Goal: Information Seeking & Learning: Find specific fact

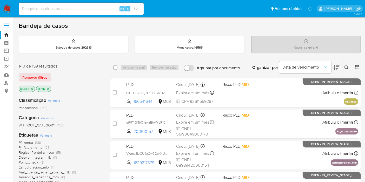
click at [31, 89] on icon "close-filter" at bounding box center [32, 89] width 2 height 2
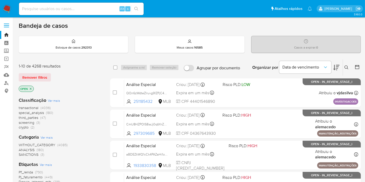
click at [37, 123] on span "(3)" at bounding box center [38, 122] width 4 height 5
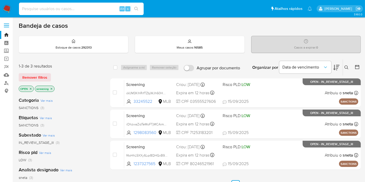
click at [34, 8] on input at bounding box center [81, 8] width 125 height 7
paste input "wDn3p0pDSSj8TmoBvynMmDyy"
type input "wDn3p0pDSSj8TmoBvynMmDyy"
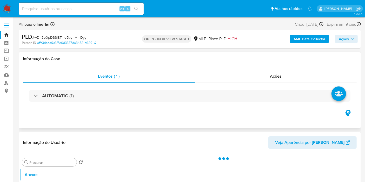
select select "10"
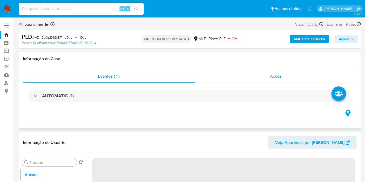
click at [269, 74] on div "Ações" at bounding box center [276, 76] width 162 height 12
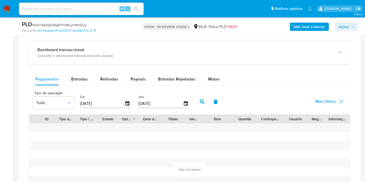
scroll to position [427, 0]
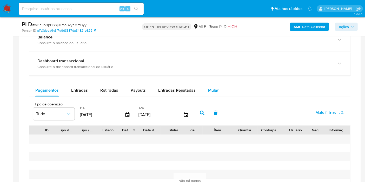
click at [215, 87] on span "Mulan" at bounding box center [213, 90] width 11 height 6
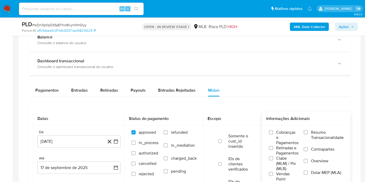
click at [322, 137] on span "Resumo Transacionalidade" at bounding box center [327, 135] width 33 height 10
click at [308, 135] on input "Resumo Transacionalidade" at bounding box center [306, 132] width 4 height 4
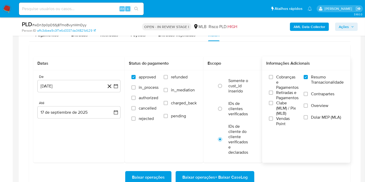
scroll to position [492, 0]
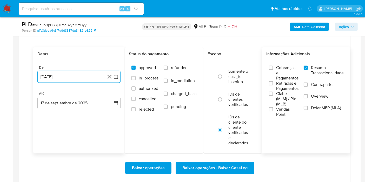
click at [116, 77] on icon "button" at bounding box center [116, 77] width 4 height 4
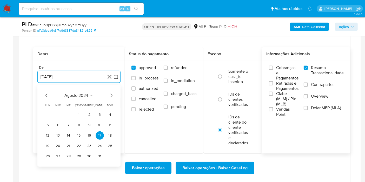
click at [82, 93] on span "agosto 2024" at bounding box center [77, 95] width 24 height 5
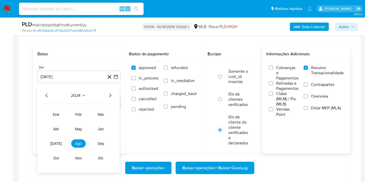
click at [110, 96] on icon "Año siguiente" at bounding box center [110, 96] width 2 height 4
click at [75, 112] on button "feb" at bounding box center [78, 114] width 15 height 8
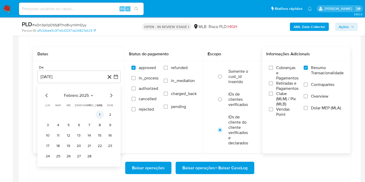
click at [100, 114] on button "1" at bounding box center [100, 115] width 8 height 8
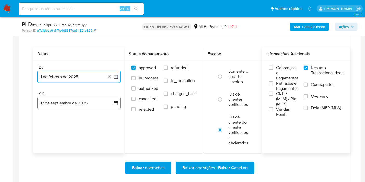
click at [113, 99] on button "17 de septiembre de 2025" at bounding box center [78, 103] width 83 height 12
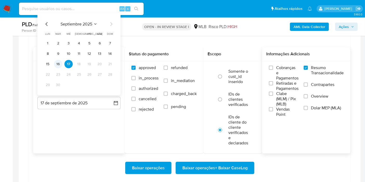
click at [58, 60] on button "16" at bounding box center [58, 64] width 8 height 8
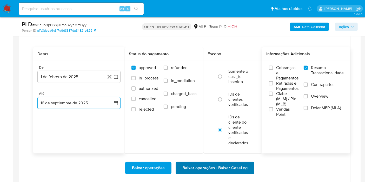
click at [215, 169] on span "Baixar operações + Baixar CaseLog" at bounding box center [214, 167] width 65 height 11
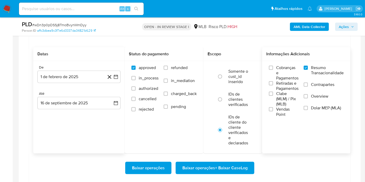
click at [94, 12] on div "Alt s" at bounding box center [81, 9] width 125 height 12
paste input "6r7oLOdaatt6Bh9CJzDF5UDs"
click at [99, 10] on input "6r7oLOdaatt6Bh9CJzDF5UDs" at bounding box center [81, 8] width 125 height 7
type input "6r7oLOdaatt6Bh9CJzDF5UDs"
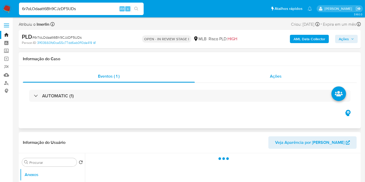
select select "10"
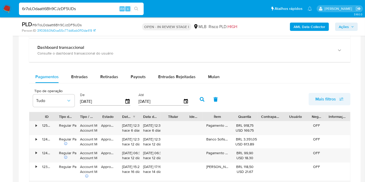
scroll to position [369, 0]
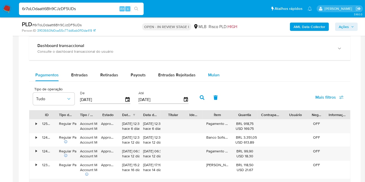
click at [211, 76] on span "Mulan" at bounding box center [213, 75] width 11 height 6
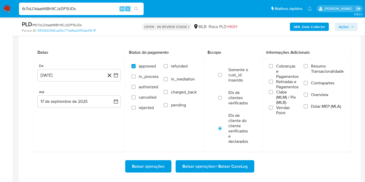
scroll to position [421, 0]
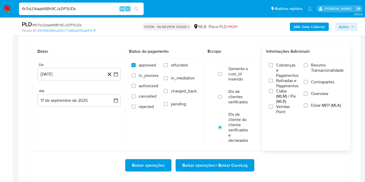
click at [327, 68] on span "Resumo Transacionalidade" at bounding box center [327, 68] width 33 height 10
click at [308, 67] on input "Resumo Transacionalidade" at bounding box center [306, 65] width 4 height 4
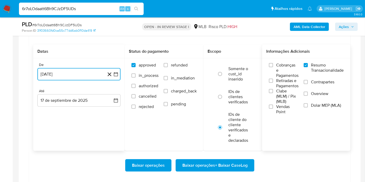
click at [117, 75] on icon "button" at bounding box center [115, 74] width 5 height 5
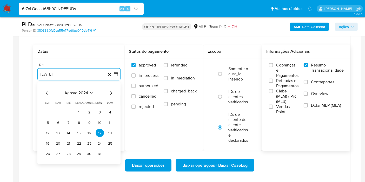
click at [85, 93] on span "agosto 2024" at bounding box center [77, 92] width 24 height 5
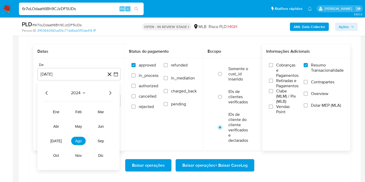
click at [111, 92] on icon "Año siguiente" at bounding box center [110, 93] width 6 height 6
click at [58, 140] on span "jul" at bounding box center [55, 141] width 11 height 4
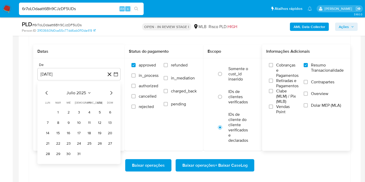
click at [53, 111] on tr "1 2 3 4 5 6" at bounding box center [79, 112] width 71 height 8
click at [58, 111] on button "1" at bounding box center [58, 112] width 8 height 8
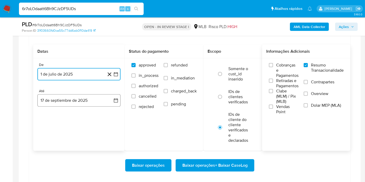
click at [111, 97] on button "17 de septiembre de 2025" at bounding box center [78, 100] width 83 height 12
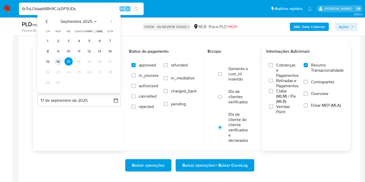
click at [58, 59] on button "16" at bounding box center [58, 61] width 8 height 8
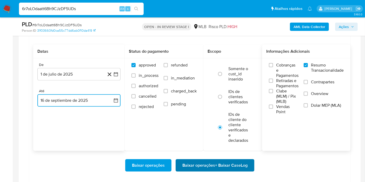
click at [239, 163] on span "Baixar operações + Baixar CaseLog" at bounding box center [214, 165] width 65 height 11
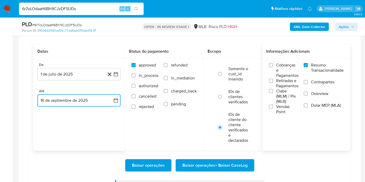
scroll to position [0, 0]
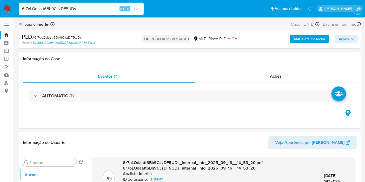
click at [90, 6] on input "6r7oLOdaatt6Bh9CJzDF5UDs" at bounding box center [81, 8] width 125 height 7
paste input "zVVatD2Zotf5CCFByNZb8Rpg"
click at [90, 6] on input "6r7oLOdaatt6Bh9CJzDF5UDs" at bounding box center [81, 8] width 125 height 7
type input "zVVatD2Zotf5CCFByNZb8Rpg"
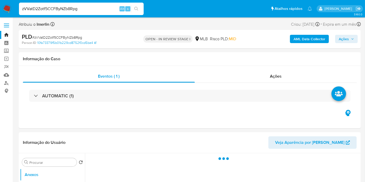
select select "10"
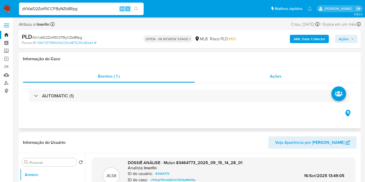
click at [271, 75] on span "Ações" at bounding box center [276, 76] width 12 height 6
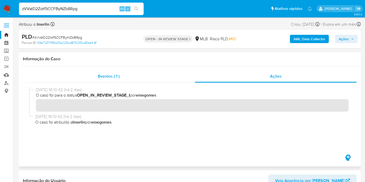
click at [142, 72] on div "Eventos ( 1 )" at bounding box center [109, 76] width 172 height 12
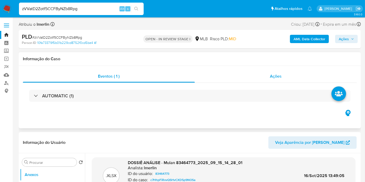
click at [247, 71] on div "Ações" at bounding box center [276, 76] width 162 height 12
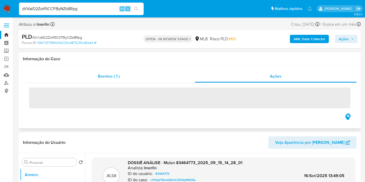
click at [155, 76] on div "Eventos ( 1 )" at bounding box center [109, 76] width 172 height 12
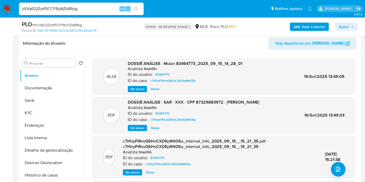
scroll to position [92, 0]
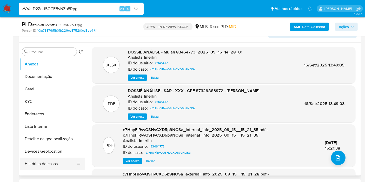
click at [26, 164] on button "Histórico de casos" at bounding box center [50, 164] width 61 height 12
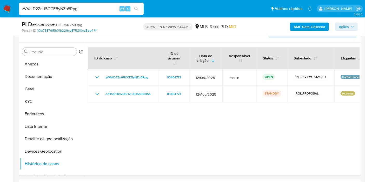
click at [6, 8] on img at bounding box center [7, 8] width 9 height 9
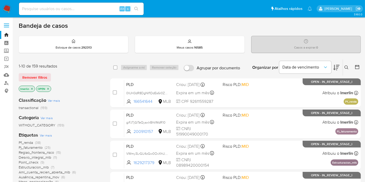
click at [355, 72] on div at bounding box center [355, 67] width 9 height 16
click at [358, 68] on icon at bounding box center [356, 66] width 5 height 5
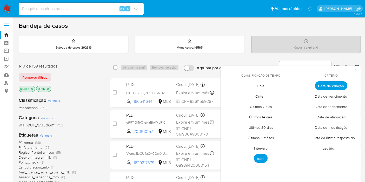
click at [260, 143] on span "Intervalo" at bounding box center [261, 148] width 24 height 11
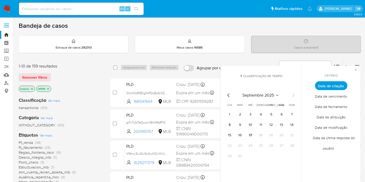
click at [228, 93] on icon "Mes anterior" at bounding box center [228, 95] width 6 height 6
click at [269, 115] on button "1" at bounding box center [271, 114] width 8 height 8
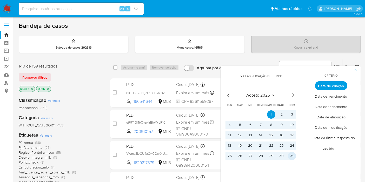
click at [294, 156] on button "31" at bounding box center [292, 156] width 8 height 8
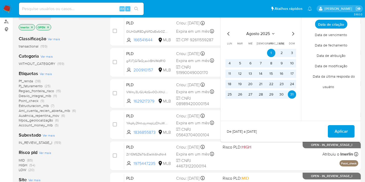
scroll to position [69, 0]
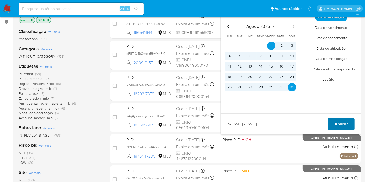
click at [348, 124] on span "Aplicar" at bounding box center [340, 123] width 13 height 11
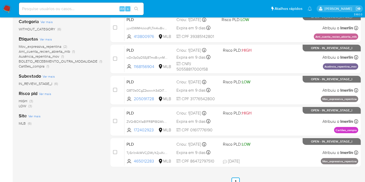
scroll to position [96, 0]
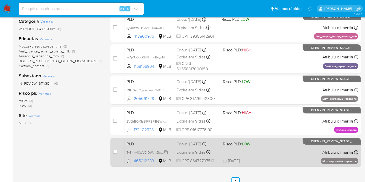
click at [166, 150] on span "Ty5n1n4kWVCjDWy1t2jwXv0x" at bounding box center [147, 152] width 42 height 6
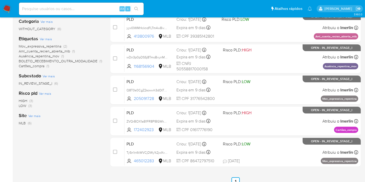
click at [83, 13] on div "Alt s" at bounding box center [81, 9] width 125 height 12
click at [88, 11] on input at bounding box center [81, 8] width 125 height 7
paste input "Ty5n1n4kWVCjDWy1t2jwXv0x"
type input "Ty5n1n4kWVCjDWy1t2jwXv0x"
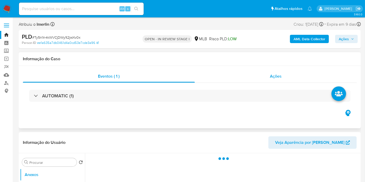
select select "10"
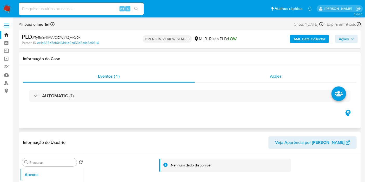
click at [277, 75] on span "Ações" at bounding box center [276, 76] width 12 height 6
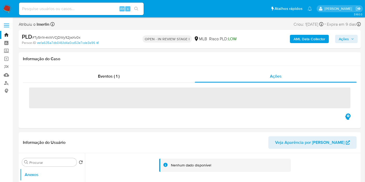
click at [305, 37] on b "AML Data Collector" at bounding box center [309, 39] width 32 height 8
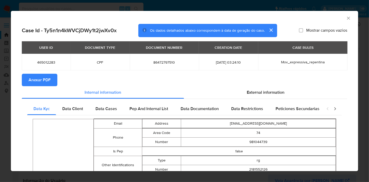
click at [47, 78] on span "Anexar PDF" at bounding box center [40, 79] width 22 height 11
click at [346, 17] on icon "Fechar a janela" at bounding box center [348, 18] width 5 height 5
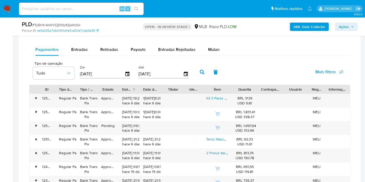
scroll to position [469, 0]
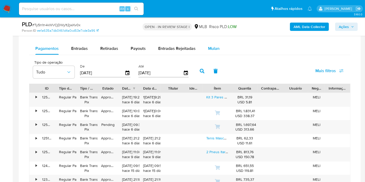
click at [214, 48] on span "Mulan" at bounding box center [213, 48] width 11 height 6
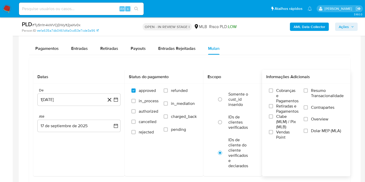
click at [322, 88] on span "Resumo Transacionalidade" at bounding box center [327, 93] width 33 height 10
click at [308, 89] on input "Resumo Transacionalidade" at bounding box center [306, 91] width 4 height 4
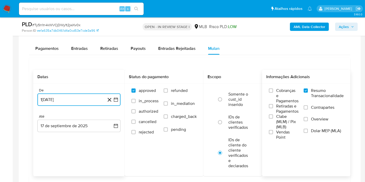
click at [119, 102] on button "17 de agosto de 2024" at bounding box center [78, 99] width 83 height 12
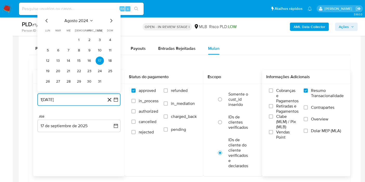
click at [83, 19] on span "agosto 2024" at bounding box center [77, 20] width 24 height 5
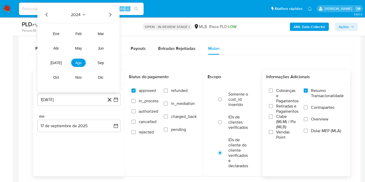
click at [110, 13] on icon "Año siguiente" at bounding box center [110, 15] width 6 height 6
click at [57, 62] on span "jul" at bounding box center [55, 63] width 11 height 4
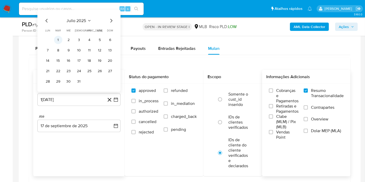
click at [57, 39] on button "1" at bounding box center [58, 40] width 8 height 8
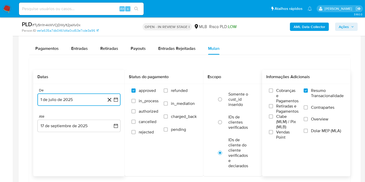
click at [117, 98] on icon "button" at bounding box center [116, 100] width 4 height 4
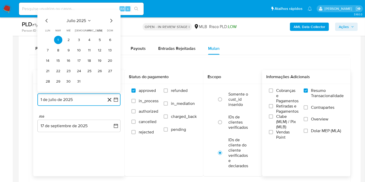
click at [85, 20] on span "julio 2025" at bounding box center [76, 20] width 19 height 5
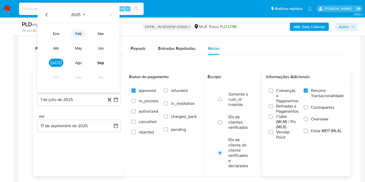
click at [75, 34] on span "feb" at bounding box center [78, 34] width 6 height 4
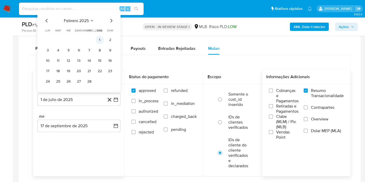
click at [98, 38] on button "1" at bounding box center [100, 40] width 8 height 8
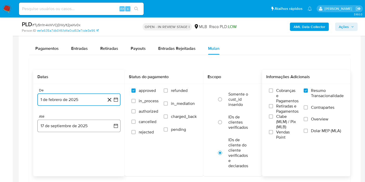
click at [107, 130] on button "17 de septiembre de 2025" at bounding box center [78, 126] width 83 height 12
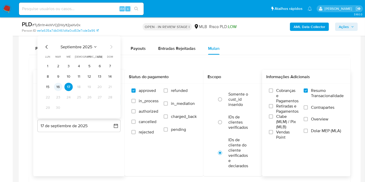
click at [59, 83] on button "16" at bounding box center [58, 87] width 8 height 8
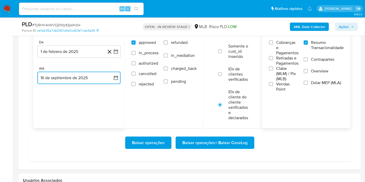
scroll to position [522, 0]
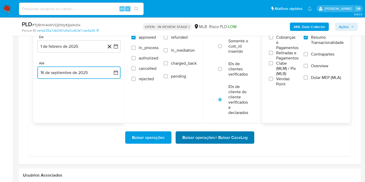
click at [221, 132] on span "Baixar operações + Baixar CaseLog" at bounding box center [214, 137] width 65 height 11
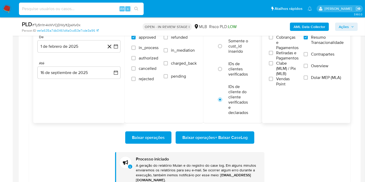
click at [82, 9] on input at bounding box center [81, 8] width 125 height 7
paste input "yyxI0WMHckndFLTm4w8ivxZh"
type input "yyxI0WMHckndFLTm4w8ivxZh"
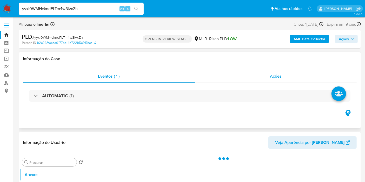
click at [277, 74] on span "Ações" at bounding box center [276, 76] width 12 height 6
select select "10"
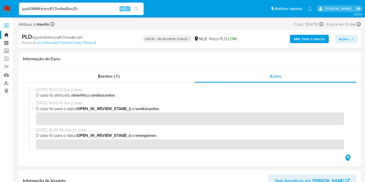
click at [297, 38] on b "AML Data Collector" at bounding box center [309, 39] width 32 height 8
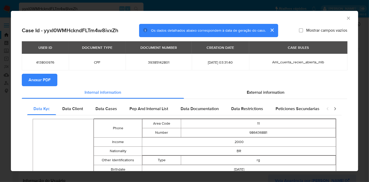
click at [51, 74] on button "Anexar PDF" at bounding box center [40, 80] width 36 height 12
click at [346, 17] on icon "Fechar a janela" at bounding box center [348, 18] width 5 height 5
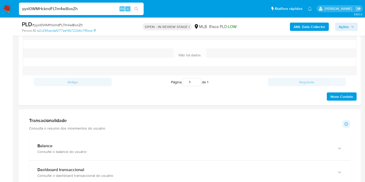
scroll to position [478, 0]
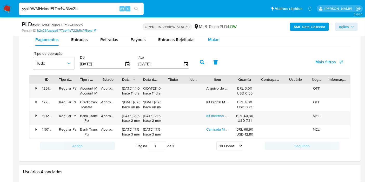
click at [211, 41] on span "Mulan" at bounding box center [213, 40] width 11 height 6
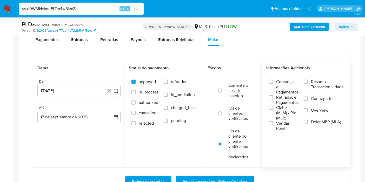
click at [330, 83] on span "Resumo Transacionalidade" at bounding box center [327, 84] width 33 height 10
click at [308, 83] on input "Resumo Transacionalidade" at bounding box center [306, 82] width 4 height 4
click at [113, 92] on icon "button" at bounding box center [115, 90] width 5 height 5
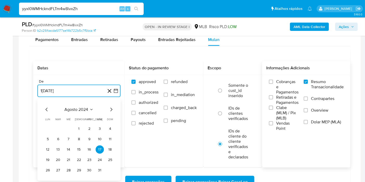
click at [82, 108] on span "agosto 2024" at bounding box center [77, 109] width 24 height 5
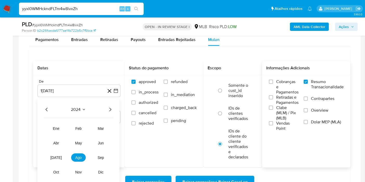
click at [111, 109] on icon "Año siguiente" at bounding box center [110, 110] width 2 height 4
click at [57, 156] on span "jul" at bounding box center [55, 158] width 11 height 4
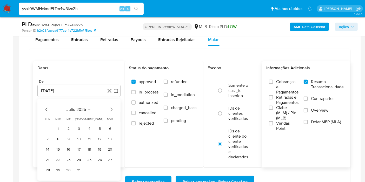
click at [80, 110] on span "julio 2025" at bounding box center [76, 109] width 19 height 5
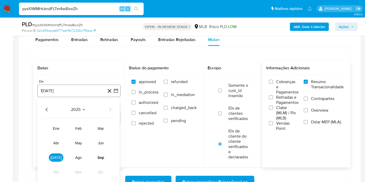
click at [117, 89] on icon "button" at bounding box center [115, 90] width 5 height 5
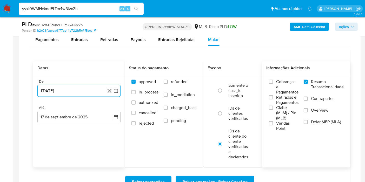
click at [117, 89] on icon "button" at bounding box center [115, 90] width 5 height 5
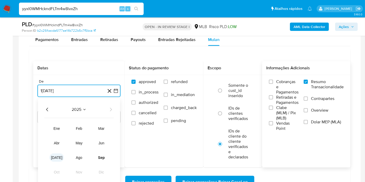
click at [56, 158] on span "jul" at bounding box center [56, 158] width 11 height 4
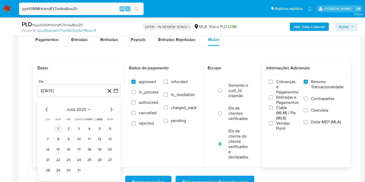
click at [59, 126] on button "1" at bounding box center [58, 129] width 8 height 8
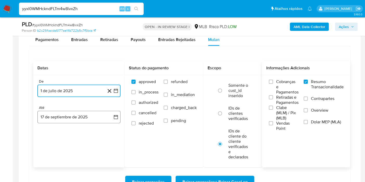
click at [116, 116] on icon "button" at bounding box center [115, 117] width 5 height 5
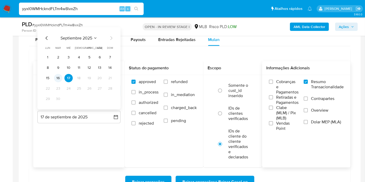
click at [60, 77] on button "16" at bounding box center [58, 78] width 8 height 8
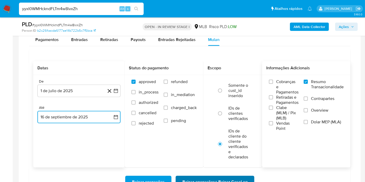
click at [198, 180] on span "Baixar operações + Baixar CaseLog" at bounding box center [214, 181] width 65 height 11
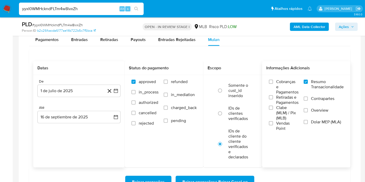
click at [87, 6] on input "yyxI0WMHckndFLTm4w8ivxZh" at bounding box center [81, 8] width 125 height 7
paste input "Q8T0s0CgZ2sowvh3dOtTRQGG"
type input "Q8T0s0CgZ2sowvh3dOtTRQGG"
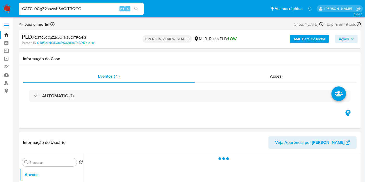
select select "10"
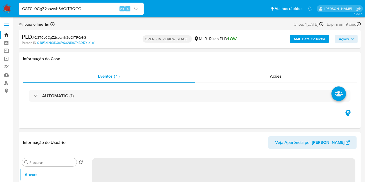
click at [301, 37] on b "AML Data Collector" at bounding box center [309, 39] width 32 height 8
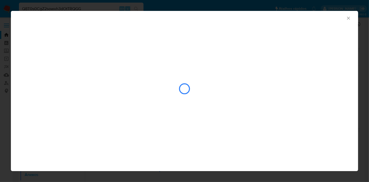
click at [350, 16] on icon "Fechar a janela" at bounding box center [348, 18] width 5 height 5
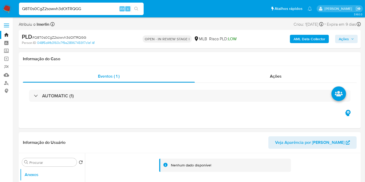
click at [312, 40] on b "AML Data Collector" at bounding box center [309, 39] width 32 height 8
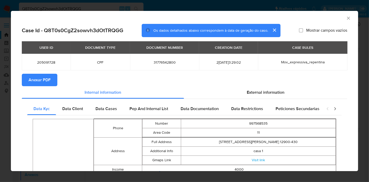
click at [45, 77] on span "Anexar PDF" at bounding box center [40, 79] width 22 height 11
click at [346, 17] on icon "Fechar a janela" at bounding box center [348, 18] width 5 height 5
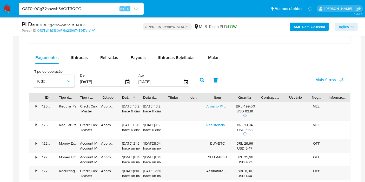
scroll to position [427, 0]
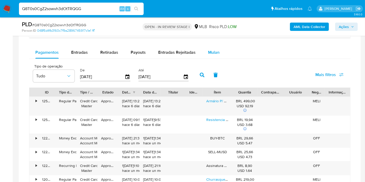
click at [215, 55] on div "Mulan" at bounding box center [213, 52] width 11 height 12
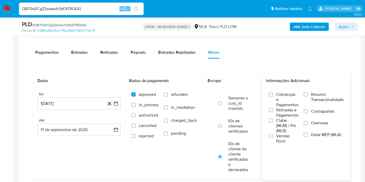
click at [313, 98] on span "Resumo Transacionalidade" at bounding box center [327, 97] width 33 height 10
click at [308, 97] on input "Resumo Transacionalidade" at bounding box center [306, 94] width 4 height 4
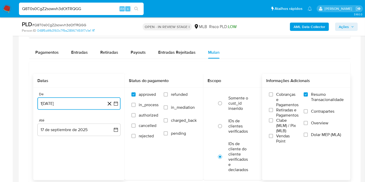
click at [115, 101] on icon "button" at bounding box center [115, 103] width 5 height 5
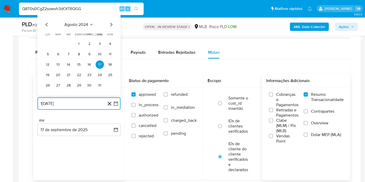
click at [90, 24] on icon "Seleccionar mes y año" at bounding box center [91, 25] width 4 height 4
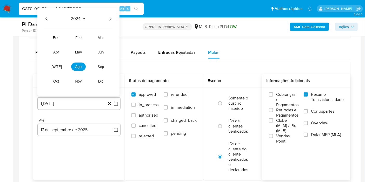
click at [110, 17] on icon "Año siguiente" at bounding box center [110, 19] width 6 height 6
click at [73, 37] on button "feb" at bounding box center [78, 38] width 15 height 8
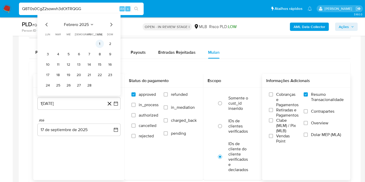
click at [98, 42] on button "1" at bounding box center [100, 44] width 8 height 8
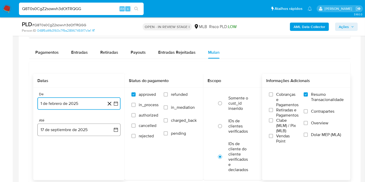
click at [108, 125] on button "17 de septiembre de 2025" at bounding box center [78, 130] width 83 height 12
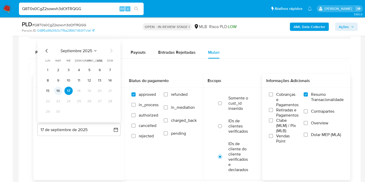
click at [59, 90] on button "16" at bounding box center [58, 91] width 8 height 8
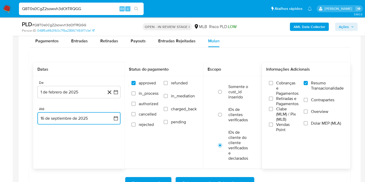
scroll to position [450, 0]
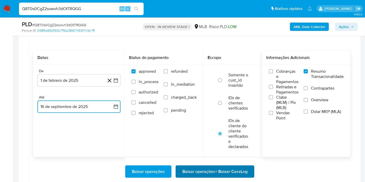
click at [232, 175] on span "Baixar operações + Baixar CaseLog" at bounding box center [214, 171] width 65 height 11
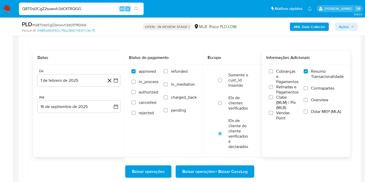
click at [102, 9] on input "Q8T0s0CgZ2sowvh3dOtTRQGG" at bounding box center [81, 8] width 125 height 7
paste input "L64EaP5Wd4VkvqOwk1I6N8Ve"
type input "L64EaP5Wd4VkvqOwk1I6N8Ve"
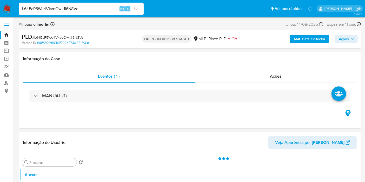
select select "10"
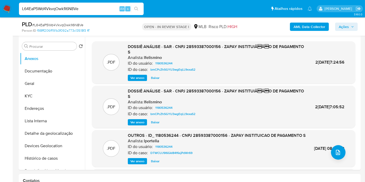
scroll to position [91, 0]
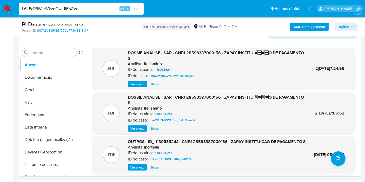
click at [300, 25] on b "AML Data Collector" at bounding box center [309, 27] width 32 height 8
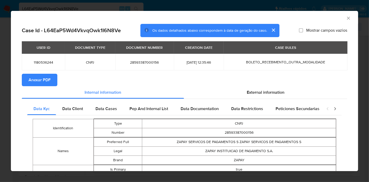
click at [24, 78] on button "Anexar PDF" at bounding box center [40, 80] width 36 height 12
click at [346, 16] on icon "Fechar a janela" at bounding box center [348, 18] width 5 height 5
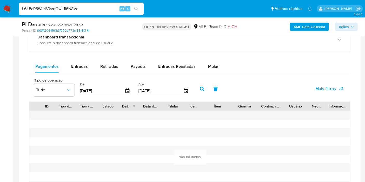
scroll to position [418, 0]
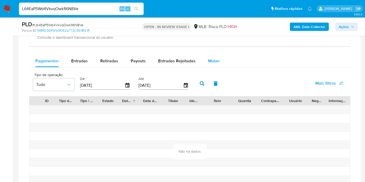
click at [217, 59] on button "Mulan" at bounding box center [214, 61] width 24 height 12
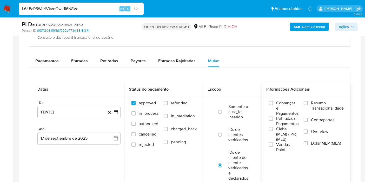
click at [325, 103] on span "Resumo Transacionalidade" at bounding box center [327, 106] width 33 height 10
click at [308, 103] on input "Resumo Transacionalidade" at bounding box center [306, 103] width 4 height 4
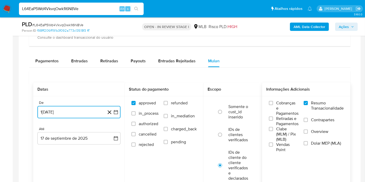
click at [115, 106] on button "17 de agosto de 2024" at bounding box center [78, 112] width 83 height 12
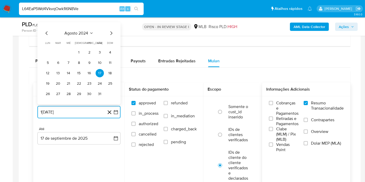
click at [88, 32] on span "agosto 2024" at bounding box center [77, 33] width 24 height 5
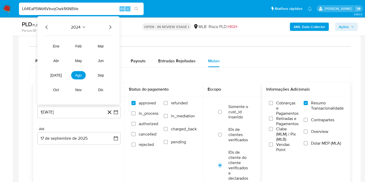
click at [110, 24] on icon "Año siguiente" at bounding box center [110, 27] width 6 height 6
click at [58, 72] on button "jul" at bounding box center [56, 75] width 15 height 8
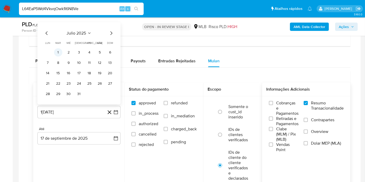
click at [59, 51] on button "1" at bounding box center [58, 52] width 8 height 8
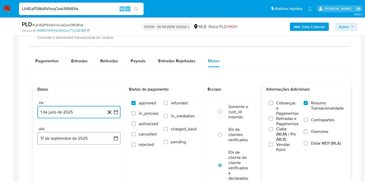
click at [109, 140] on button "17 de septiembre de 2025" at bounding box center [78, 138] width 83 height 12
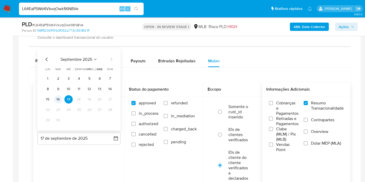
click at [59, 98] on button "16" at bounding box center [58, 99] width 8 height 8
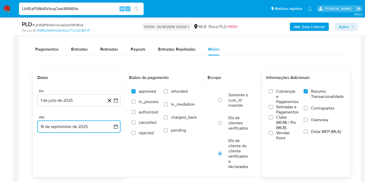
scroll to position [441, 0]
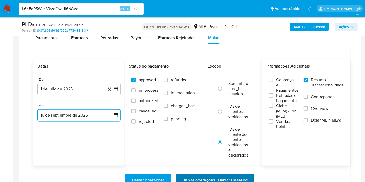
click at [227, 180] on span "Baixar operações + Baixar CaseLog" at bounding box center [214, 180] width 65 height 11
click at [116, 91] on button "1 de julio de 2025" at bounding box center [78, 89] width 83 height 12
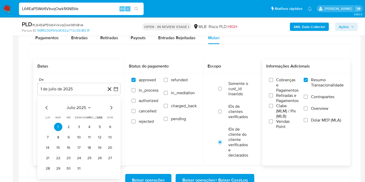
click at [85, 105] on div "julio 2025" at bounding box center [79, 108] width 71 height 6
click at [83, 106] on span "julio 2025" at bounding box center [76, 107] width 19 height 5
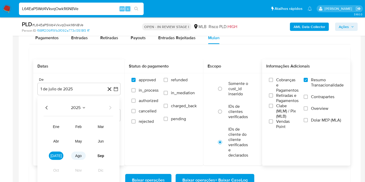
click at [84, 156] on button "ago" at bounding box center [78, 156] width 15 height 8
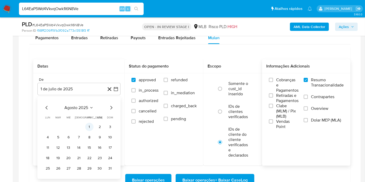
click at [89, 125] on button "1" at bounding box center [89, 127] width 8 height 8
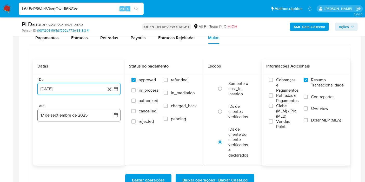
click at [117, 110] on button "17 de septiembre de 2025" at bounding box center [78, 115] width 83 height 12
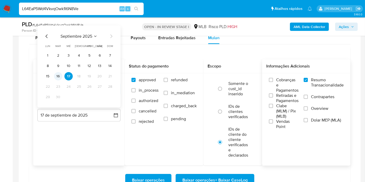
click at [61, 75] on button "16" at bounding box center [58, 76] width 8 height 8
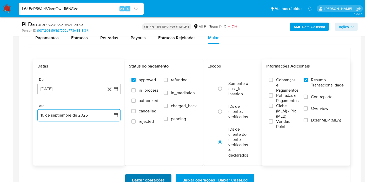
click at [149, 178] on span "Baixar operações" at bounding box center [148, 180] width 33 height 11
click at [117, 91] on button "1 de agosto de 2025" at bounding box center [78, 89] width 83 height 12
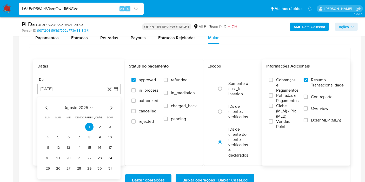
click at [89, 105] on div "agosto 2025" at bounding box center [79, 108] width 71 height 6
click at [87, 106] on span "agosto 2025" at bounding box center [77, 107] width 24 height 5
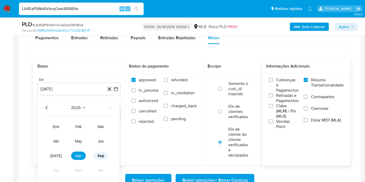
click at [102, 155] on span "sep" at bounding box center [100, 156] width 7 height 4
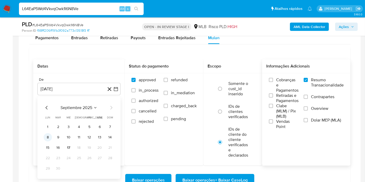
click at [50, 135] on button "8" at bounding box center [48, 137] width 8 height 8
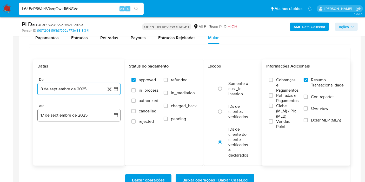
click at [109, 111] on button "17 de septiembre de 2025" at bounding box center [78, 115] width 83 height 12
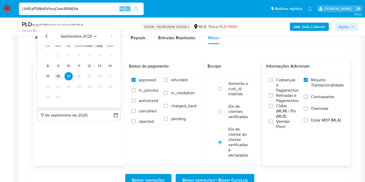
click at [59, 73] on button "16" at bounding box center [58, 76] width 8 height 8
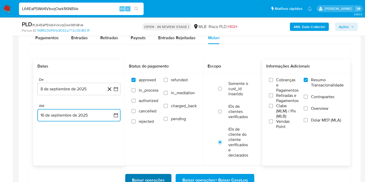
click at [141, 179] on span "Baixar operações" at bounding box center [148, 180] width 33 height 11
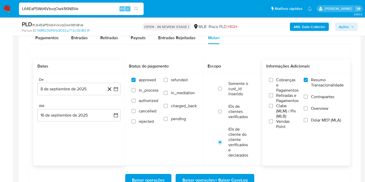
click at [85, 10] on input "L64EaP5Wd4VkvqOwk1I6N8Ve" at bounding box center [81, 8] width 125 height 7
paste input "132995025"
type input "132995025"
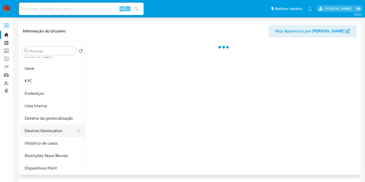
scroll to position [29, 0]
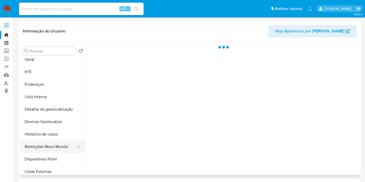
click at [57, 148] on button "Restrições Novo Mundo" at bounding box center [50, 146] width 61 height 12
select select "10"
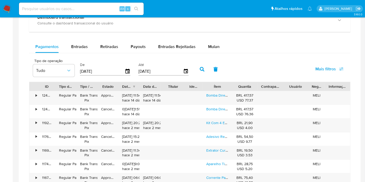
scroll to position [317, 0]
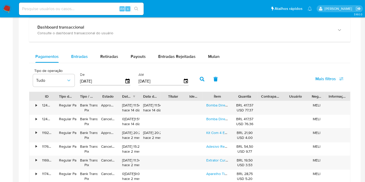
click at [78, 57] on span "Entradas" at bounding box center [79, 56] width 17 height 6
select select "10"
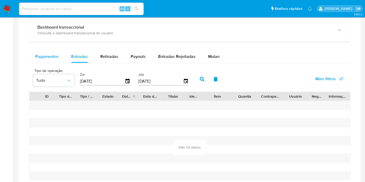
click at [48, 61] on div "Pagamentos" at bounding box center [46, 56] width 23 height 12
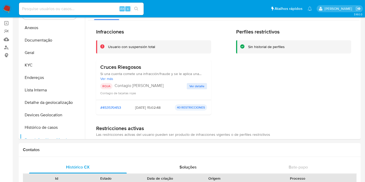
scroll to position [0, 0]
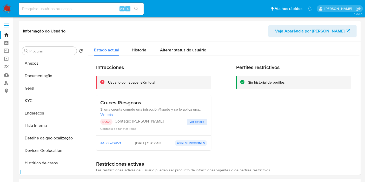
drag, startPoint x: 0, startPoint y: 135, endPoint x: 4, endPoint y: 126, distance: 9.9
click at [84, 9] on input at bounding box center [81, 8] width 125 height 7
paste input "2645570766"
type input "2645570766"
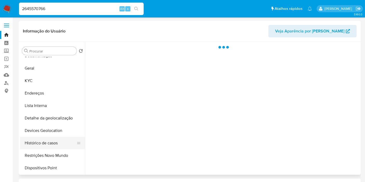
scroll to position [29, 0]
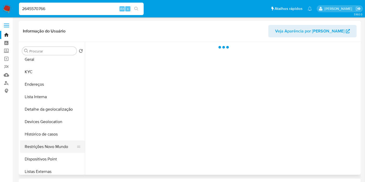
select select "10"
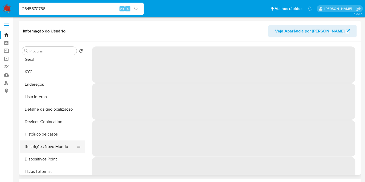
click at [54, 145] on button "Restrições Novo Mundo" at bounding box center [50, 146] width 61 height 12
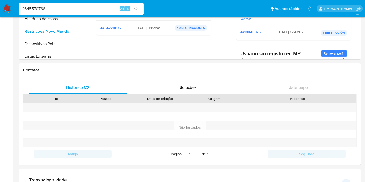
scroll to position [0, 0]
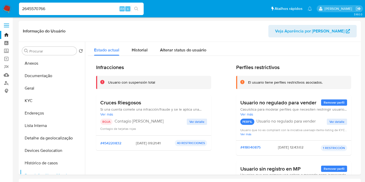
select select "10"
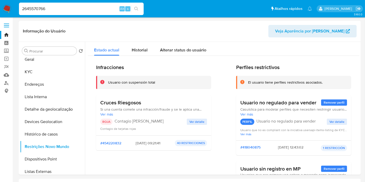
click at [96, 7] on input "2645570766" at bounding box center [81, 8] width 125 height 7
paste input "wDn3p0pDSSj8TmoBvynMmDyy"
click at [96, 7] on input "2645570766wDn3p0pDSSj8TmoBvynMmDyy" at bounding box center [81, 8] width 125 height 7
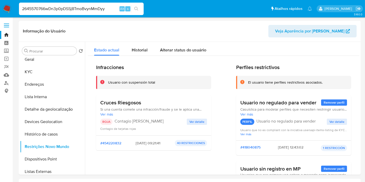
paste input
type input "wDn3p0pDSSj8TmoBvynMmDyy"
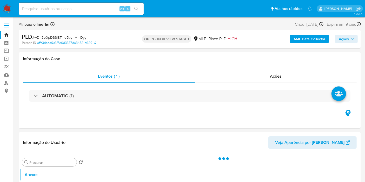
select select "10"
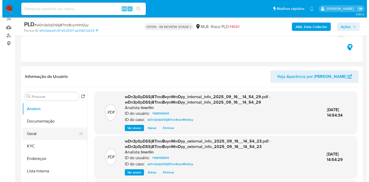
scroll to position [86, 0]
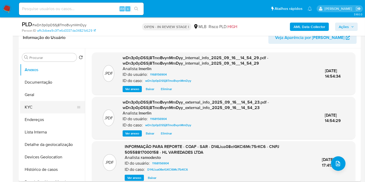
click at [58, 106] on button "KYC" at bounding box center [50, 107] width 61 height 12
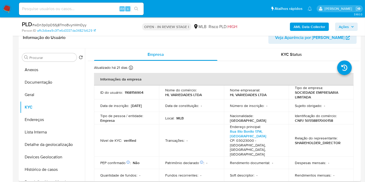
click at [323, 122] on p "CNPJ 50558817000158" at bounding box center [314, 120] width 38 height 5
copy p "50558817000158"
click at [54, 170] on button "Histórico de casos" at bounding box center [50, 169] width 61 height 12
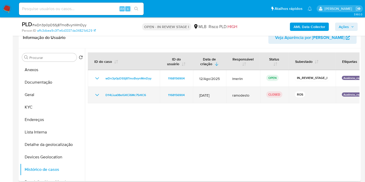
click at [97, 96] on icon "Mostrar/Ocultar" at bounding box center [97, 95] width 6 height 6
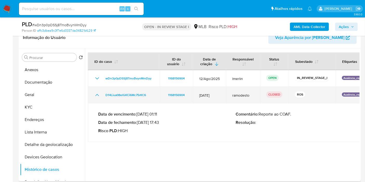
click at [97, 96] on icon "Mostrar/Ocultar" at bounding box center [97, 95] width 6 height 6
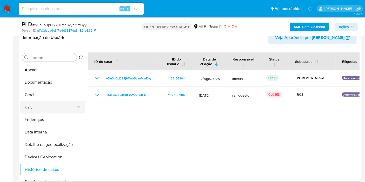
click at [48, 106] on button "KYC" at bounding box center [50, 107] width 61 height 12
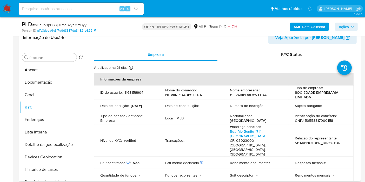
click at [132, 91] on p "1168156904" at bounding box center [134, 92] width 19 height 5
copy p "1168156904"
click at [302, 25] on b "AML Data Collector" at bounding box center [309, 27] width 32 height 8
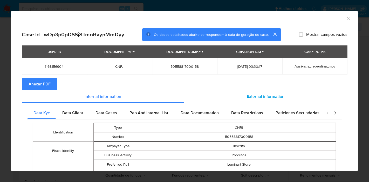
click at [257, 98] on span "External information" at bounding box center [266, 96] width 38 height 6
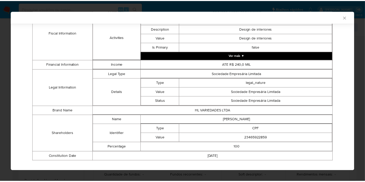
scroll to position [224, 0]
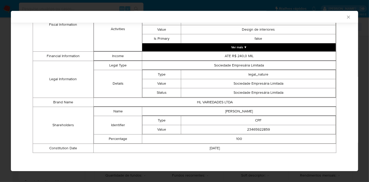
click at [227, 111] on td "[PERSON_NAME]" at bounding box center [239, 111] width 194 height 9
copy td "[PERSON_NAME]"
click at [257, 130] on td "23465922859" at bounding box center [258, 129] width 155 height 9
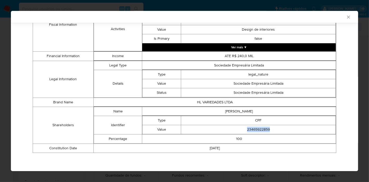
click at [257, 130] on td "23465922859" at bounding box center [258, 129] width 155 height 9
copy td "23465922859"
click at [346, 18] on icon "Fechar a janela" at bounding box center [348, 17] width 5 height 5
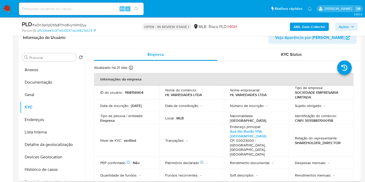
click at [138, 94] on p "1168156904" at bounding box center [134, 92] width 19 height 5
copy p "1168156904"
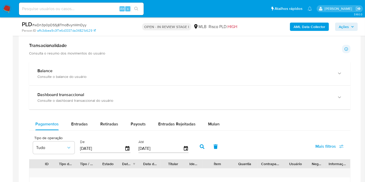
scroll to position [375, 0]
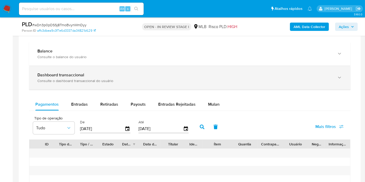
click at [188, 66] on div "Dashboard transaccional Consulte o dashboard transaccional do usuário" at bounding box center [189, 78] width 321 height 24
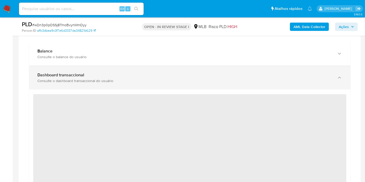
click at [182, 77] on div "Dashboard transaccional Consulte o dashboard transaccional do usuário" at bounding box center [184, 77] width 294 height 11
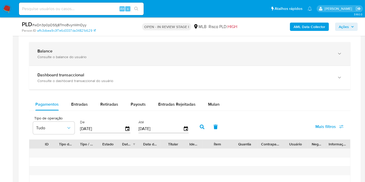
click at [182, 57] on div "Consulte o balance do usuário" at bounding box center [184, 57] width 294 height 5
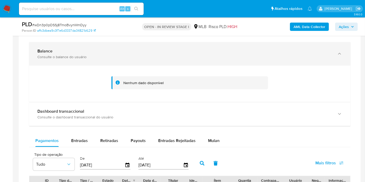
click at [182, 57] on div "Consulte o balance do usuário" at bounding box center [184, 57] width 294 height 5
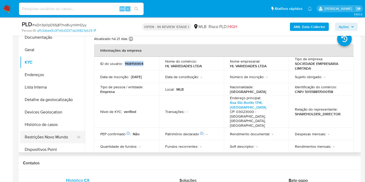
scroll to position [29, 0]
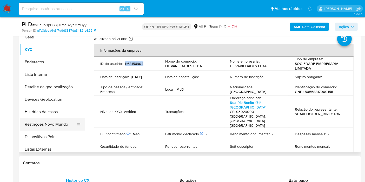
click at [58, 125] on button "Restrições Novo Mundo" at bounding box center [50, 124] width 61 height 12
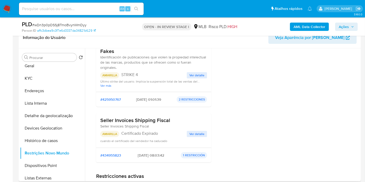
scroll to position [0, 0]
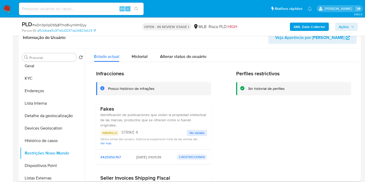
drag, startPoint x: 131, startPoint y: 158, endPoint x: 150, endPoint y: 157, distance: 19.3
click at [150, 157] on div "#425950767 [DATE] 01:01:39 2 RESTRICCIONES" at bounding box center [153, 157] width 107 height 6
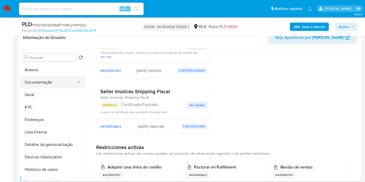
click at [60, 86] on button "Documentação" at bounding box center [50, 82] width 61 height 12
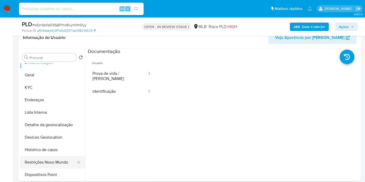
scroll to position [29, 0]
